Goal: Find specific page/section: Find specific page/section

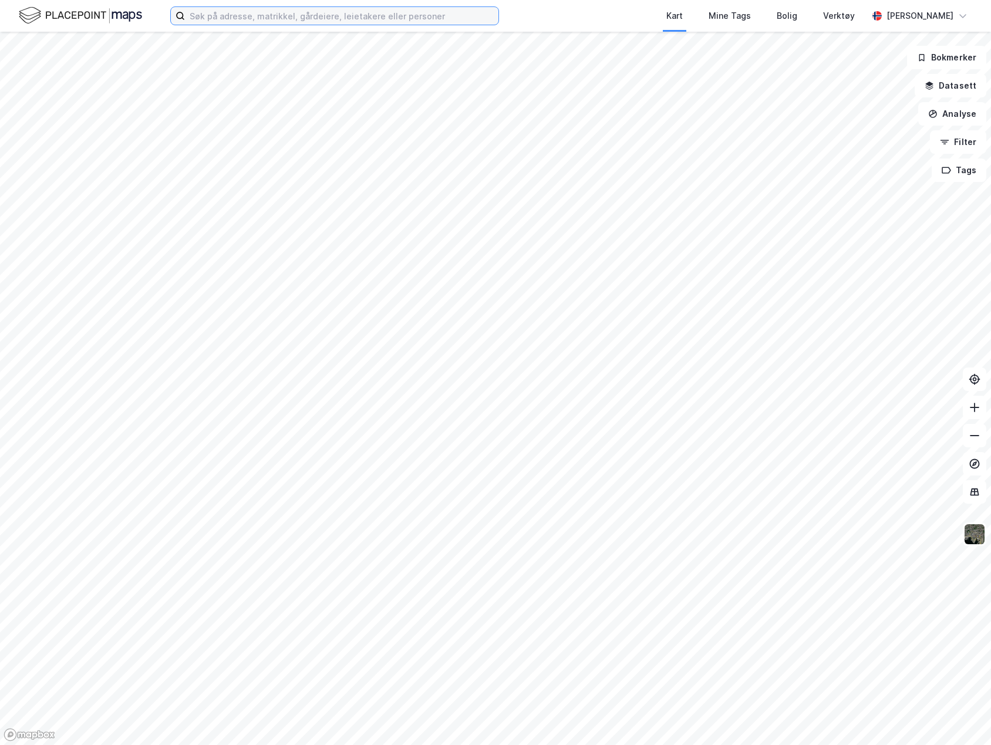
click at [232, 14] on input at bounding box center [341, 16] width 313 height 18
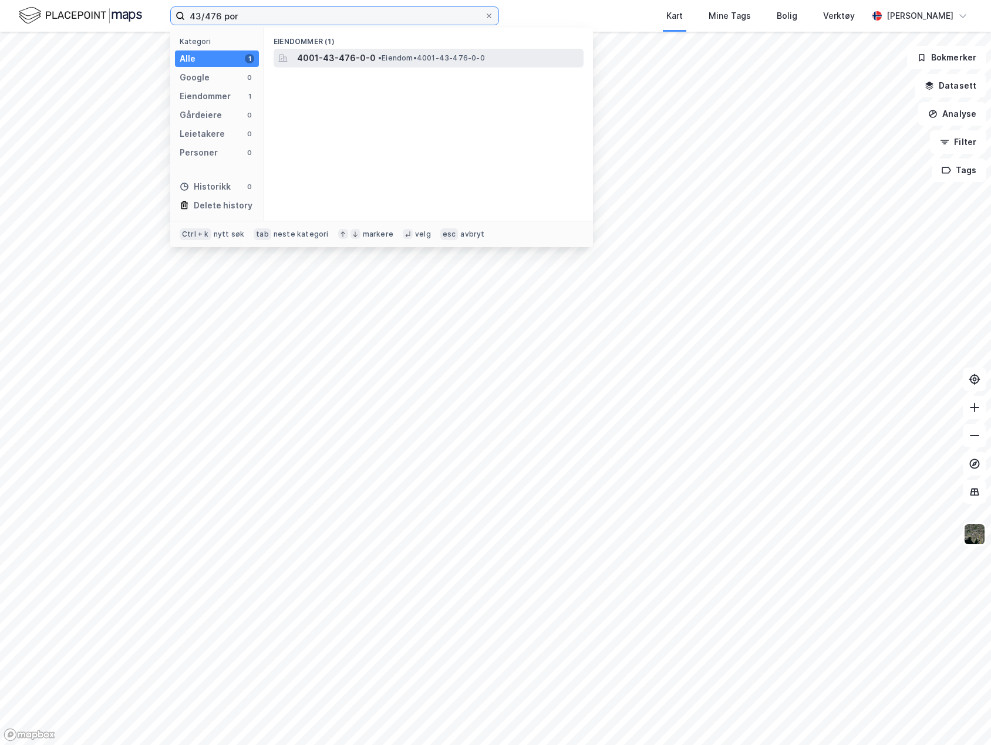
type input "43/476 por"
click at [330, 58] on span "4001-43-476-0-0" at bounding box center [336, 58] width 79 height 14
